Goal: Task Accomplishment & Management: Manage account settings

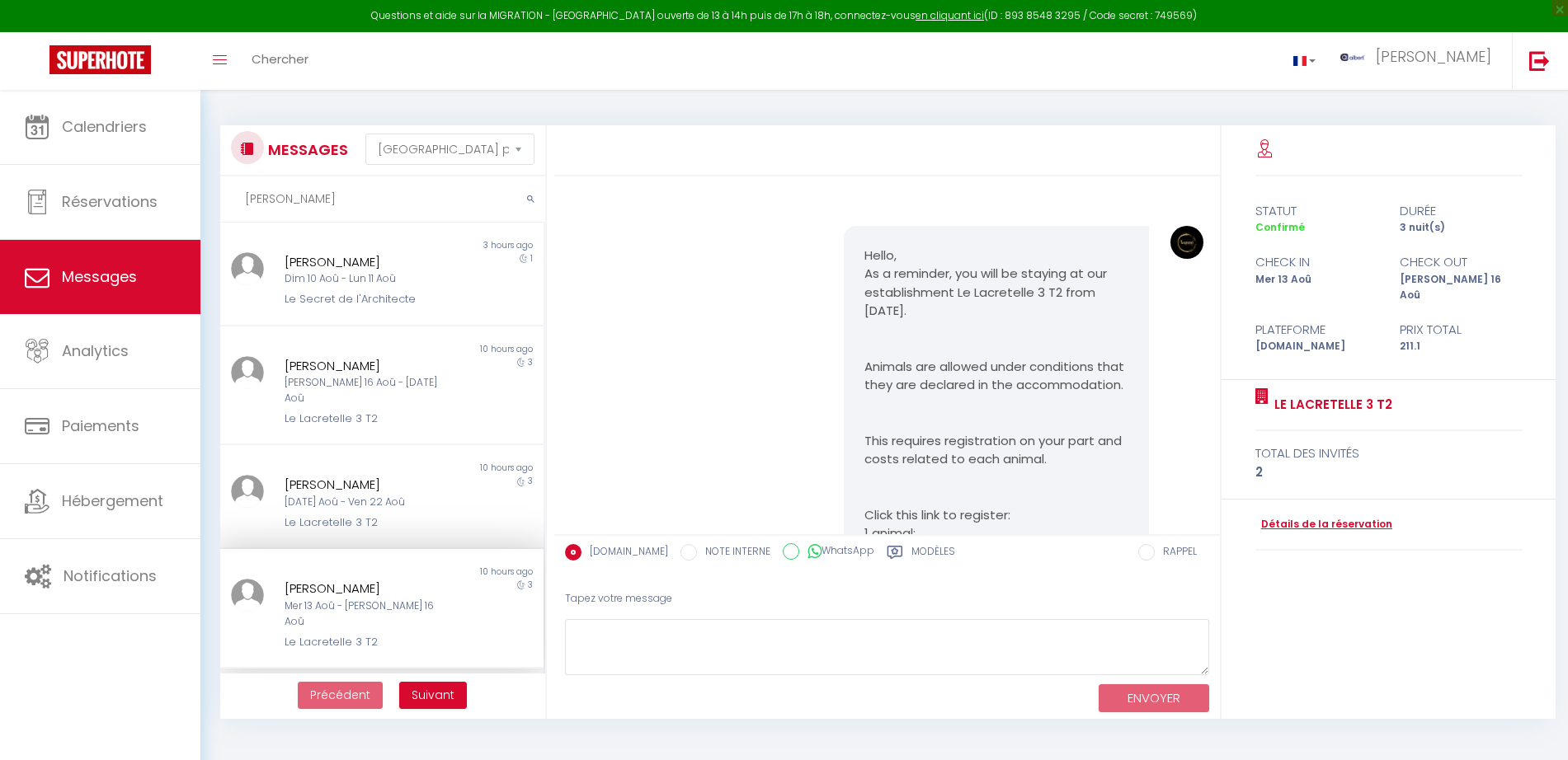
click at [1283, 417] on div "statut durée Confirmé 3 nuit(s) check in check out Mer 13 Aoû Sam 16 Aoû Platef…" at bounding box center [1388, 422] width 334 height 593
click at [1283, 517] on link "Détails de la réservation" at bounding box center [1324, 524] width 137 height 15
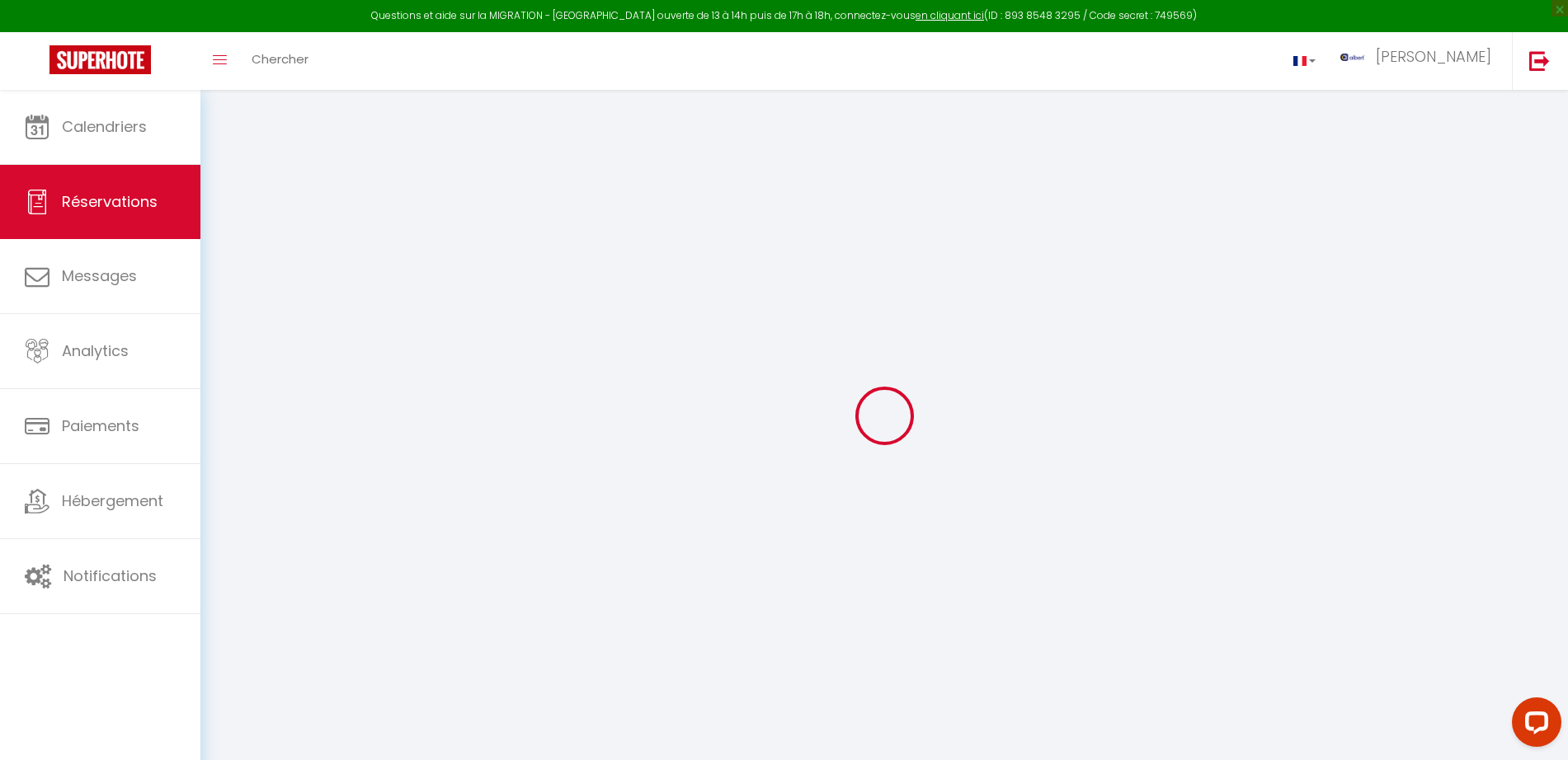
select select
checkbox input "false"
select select
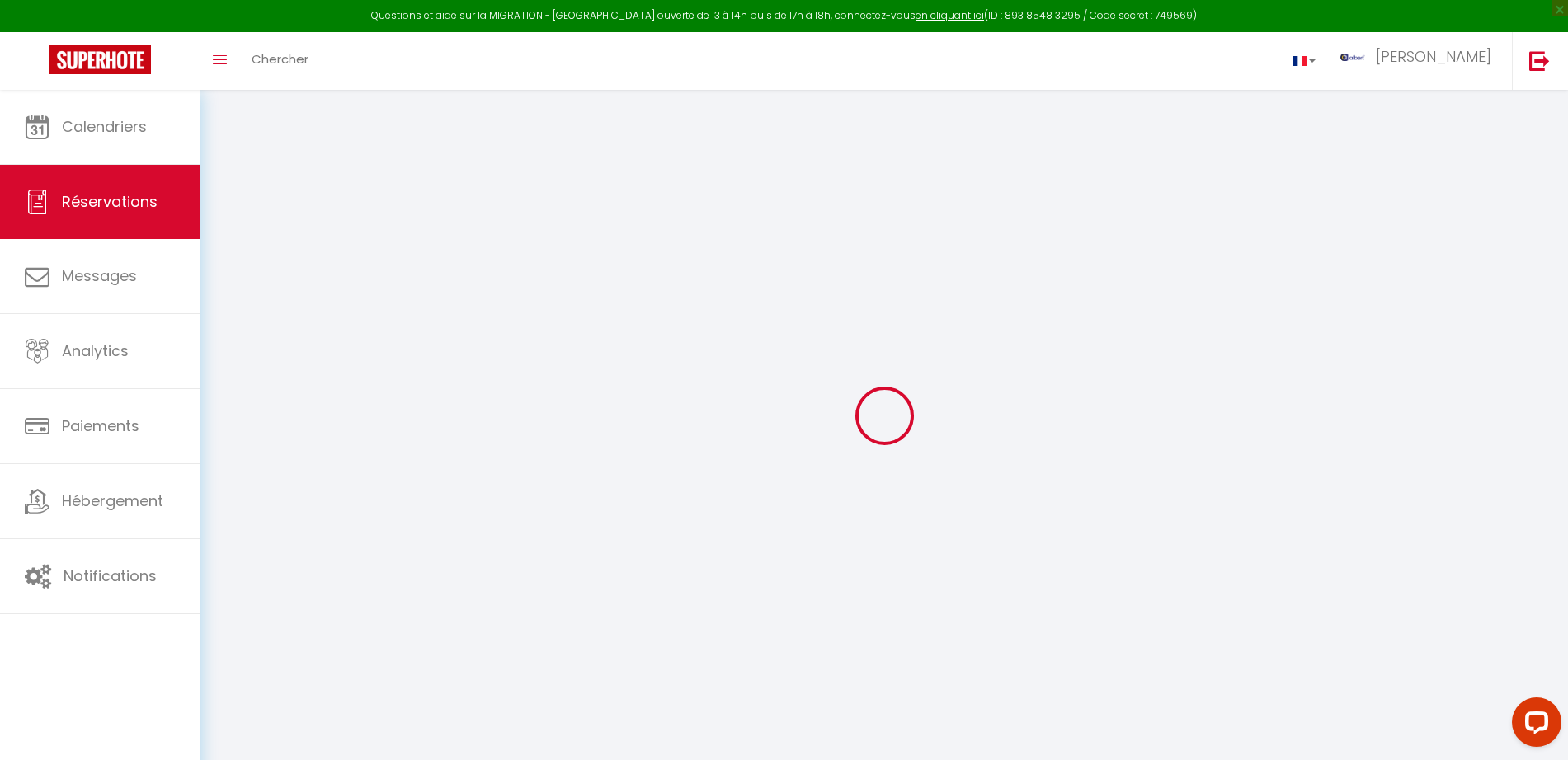
checkbox input "false"
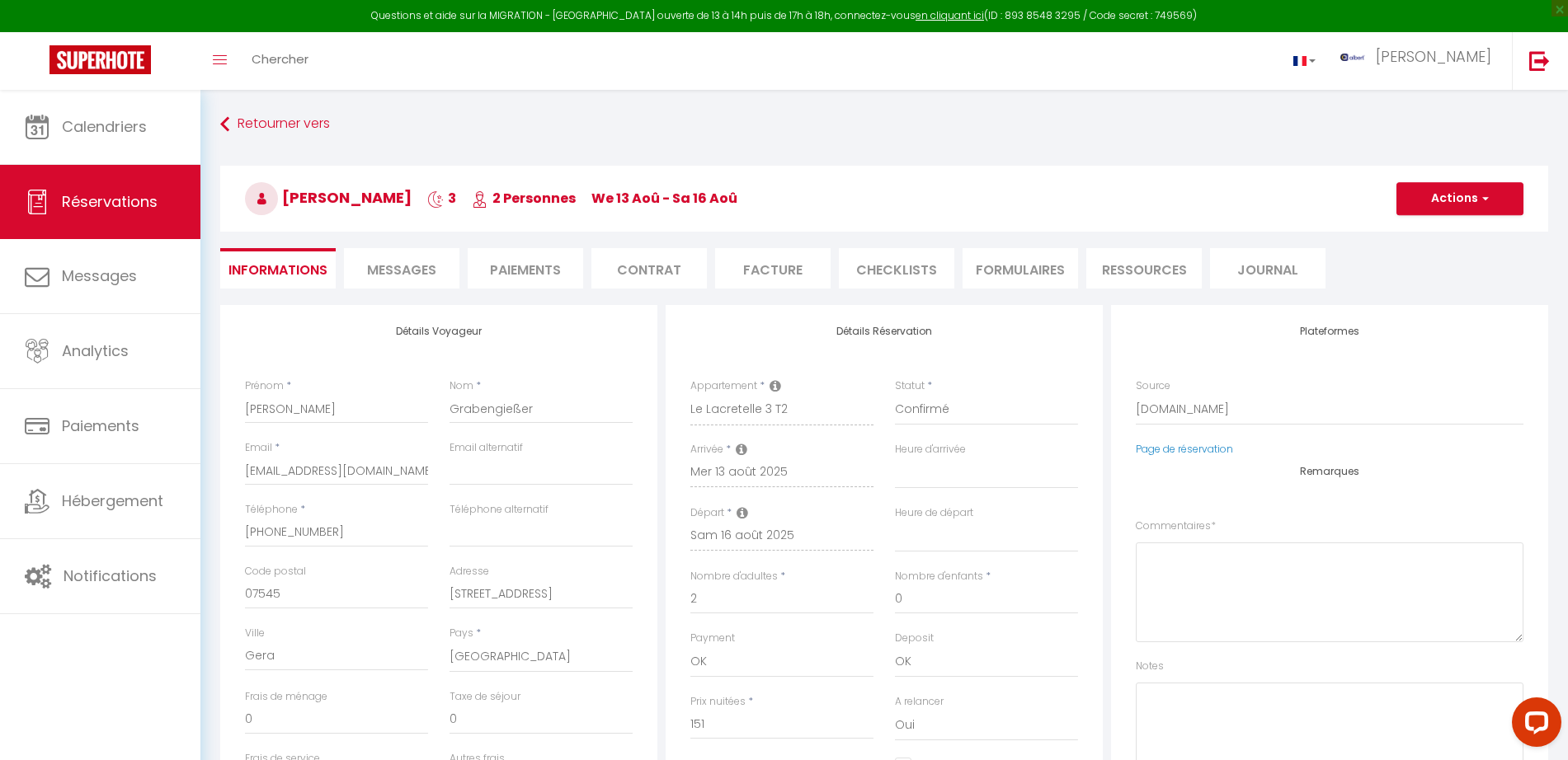
select select
checkbox input "false"
type textarea "** THIS RESERVATION HAS BEEN PRE-PAID ** BOOKING NOTE : Payment charge is EUR 2…"
type input "22"
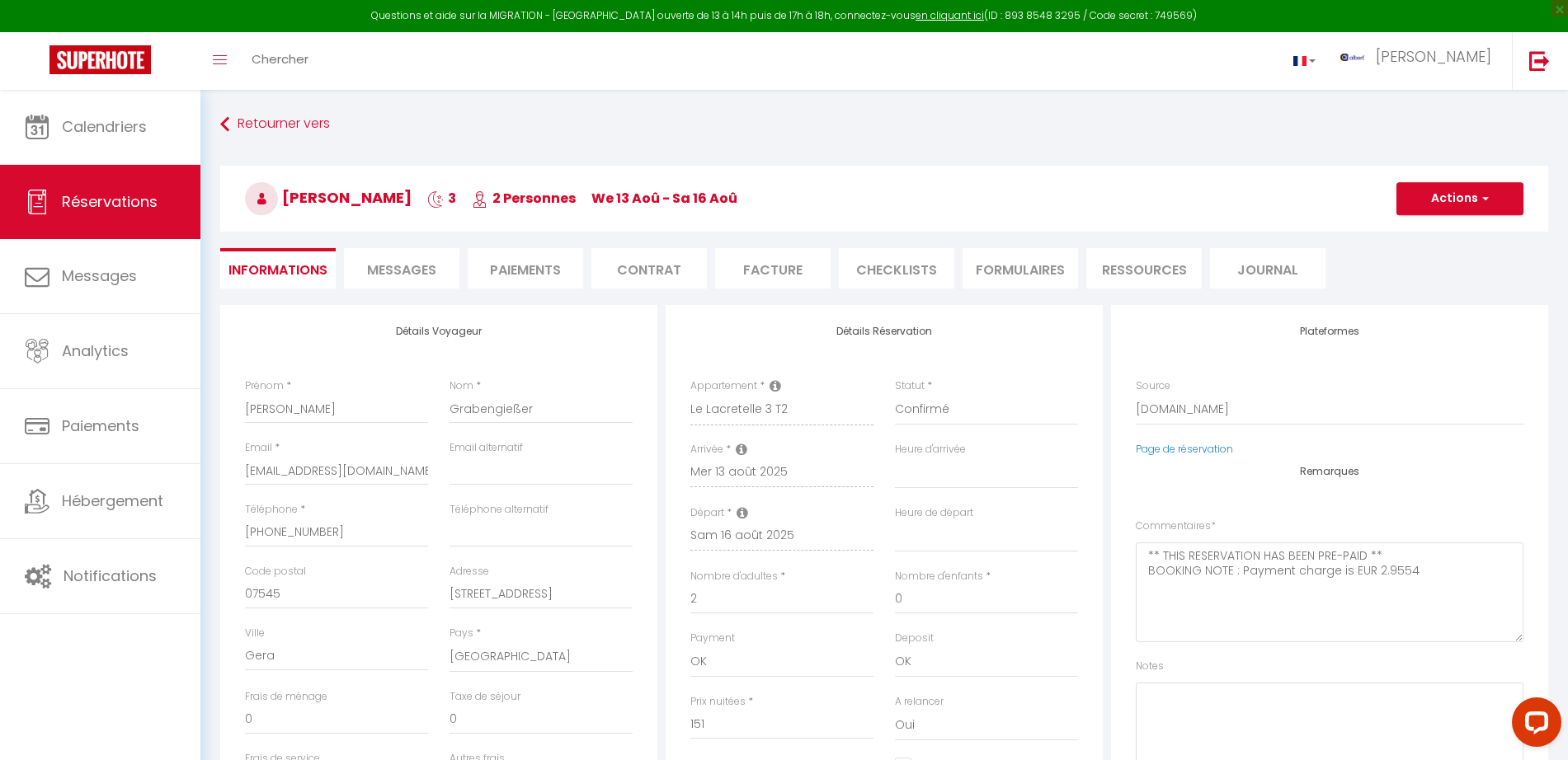
type input "7.55"
select select
checkbox input "false"
select select
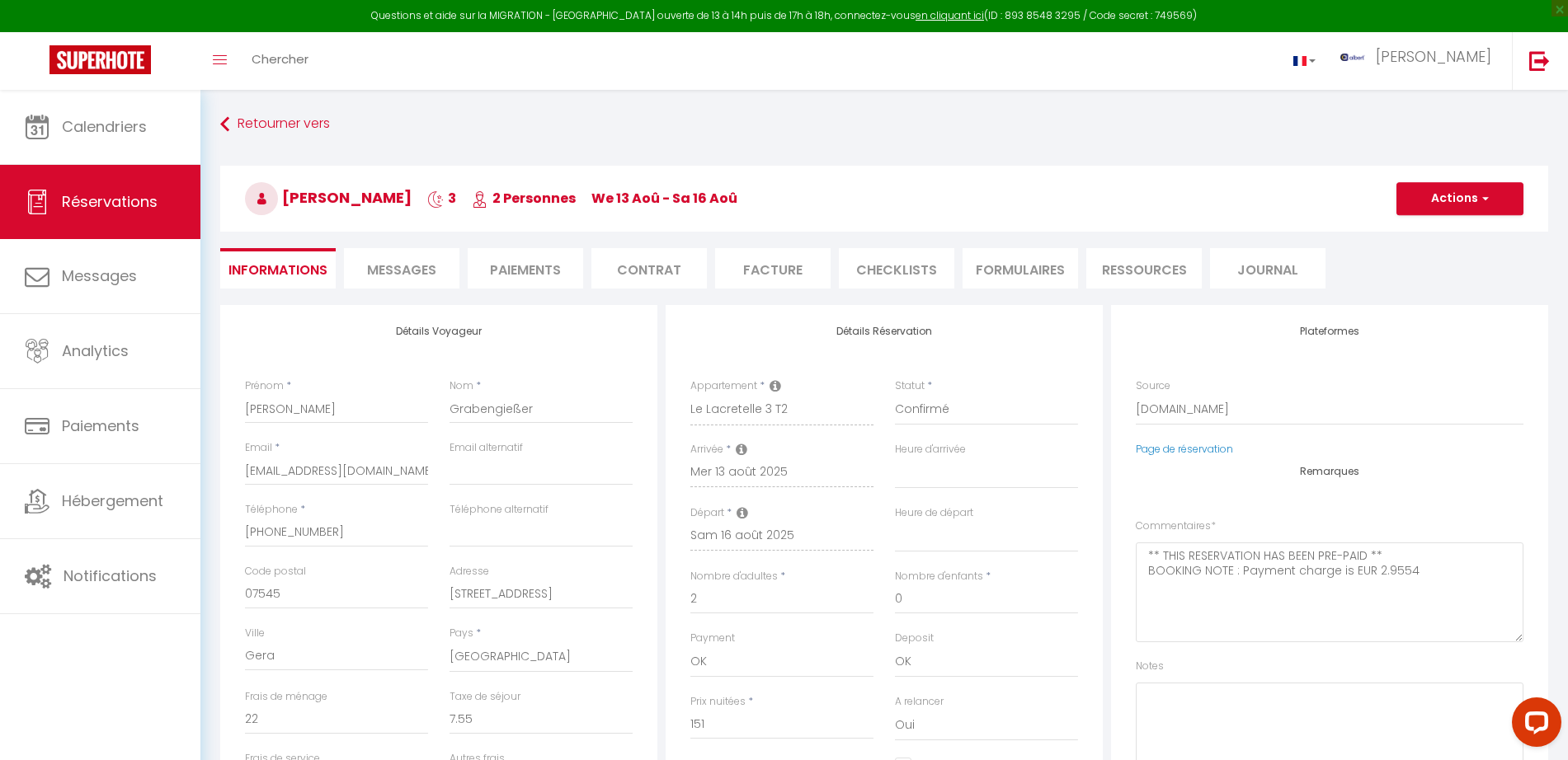
select select
click at [369, 253] on li "Messages" at bounding box center [401, 268] width 115 height 40
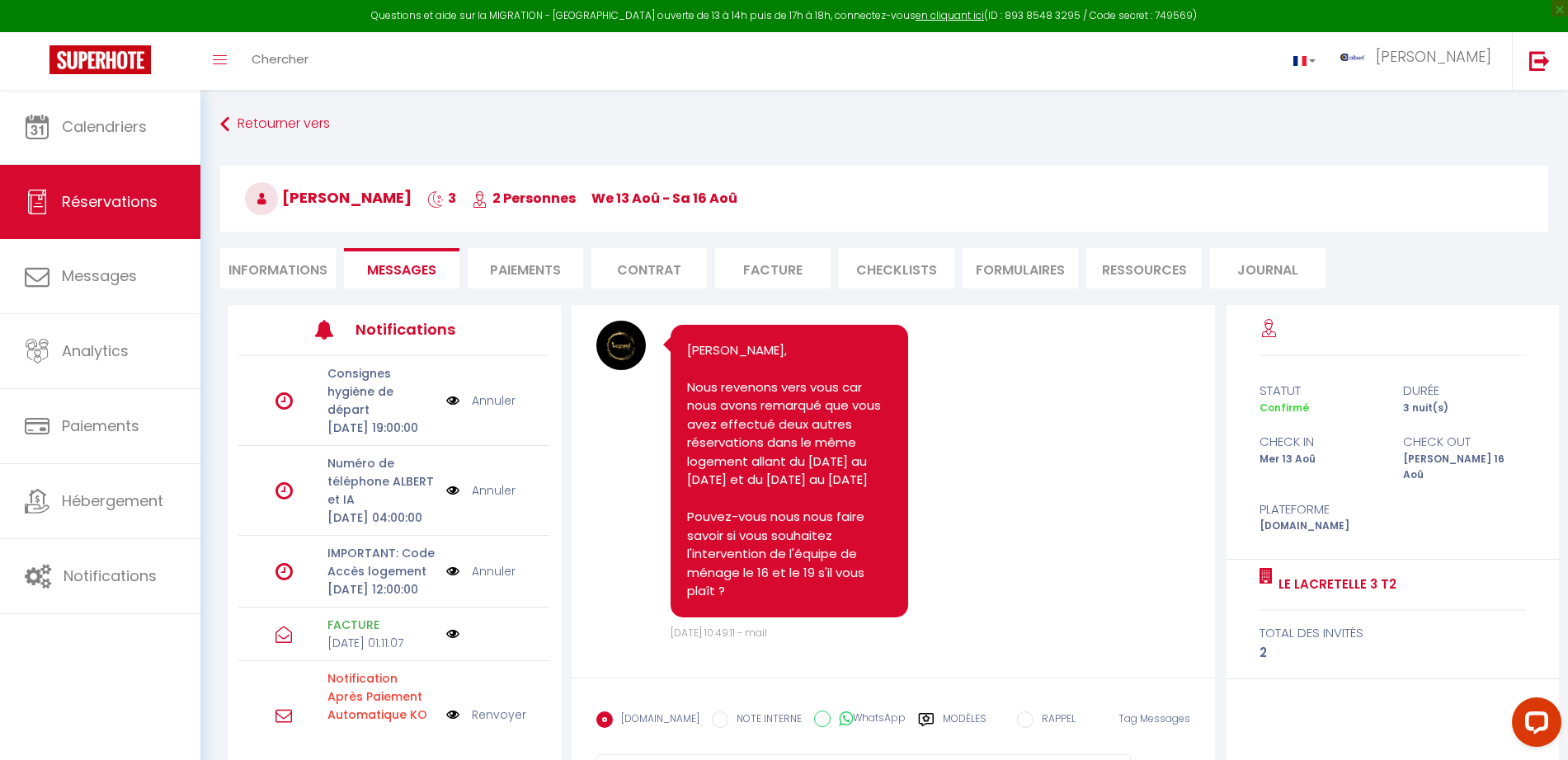
scroll to position [3625, 0]
